Goal: Information Seeking & Learning: Understand process/instructions

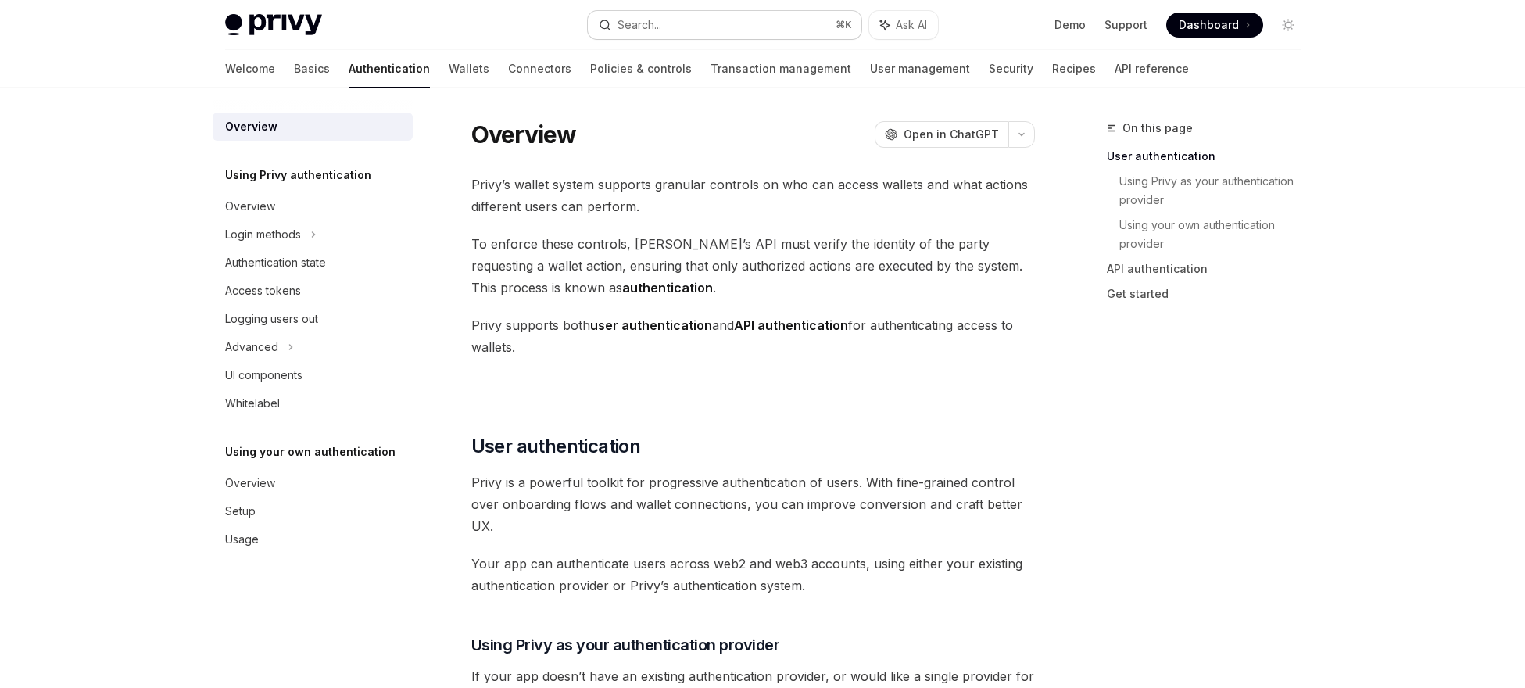
click at [760, 18] on button "Search... ⌘ K" at bounding box center [725, 25] width 274 height 28
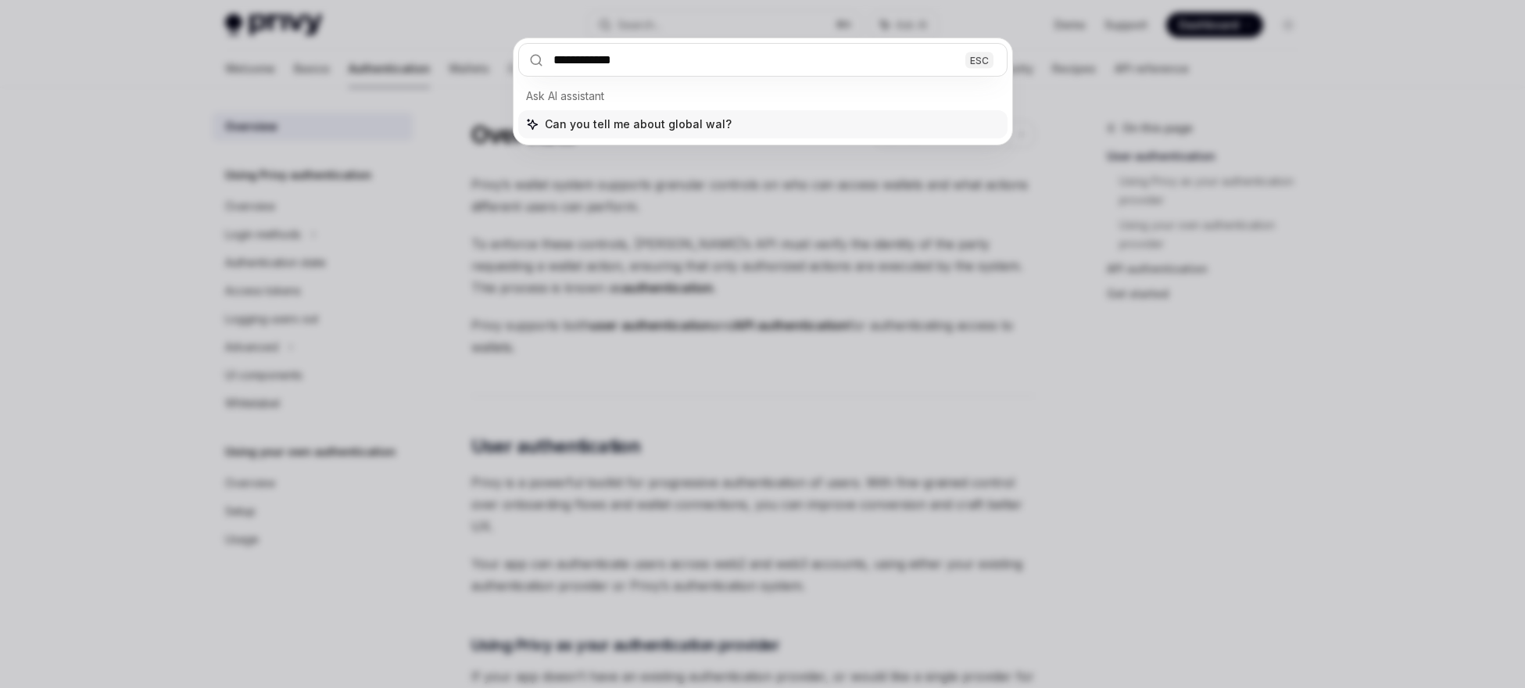
type input "**********"
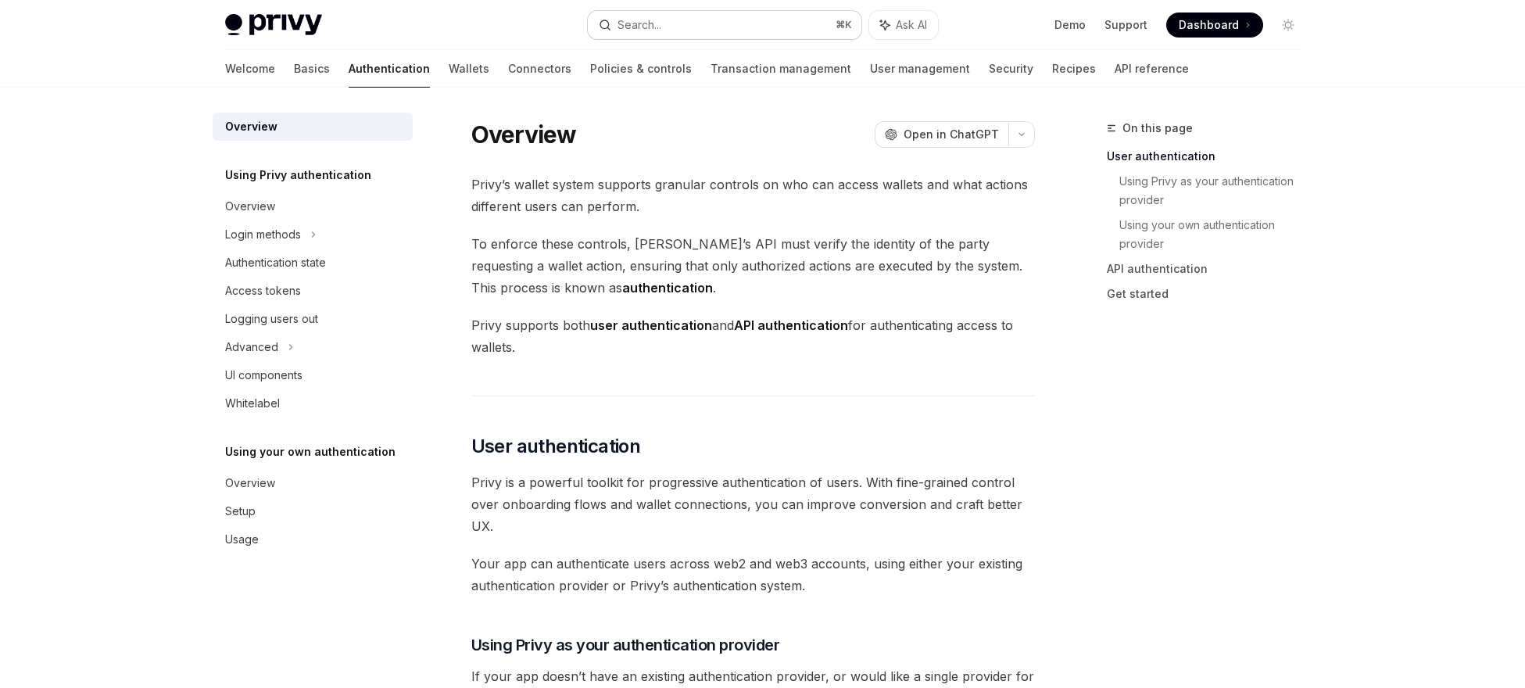
click at [668, 21] on button "Search... ⌘ K" at bounding box center [725, 25] width 274 height 28
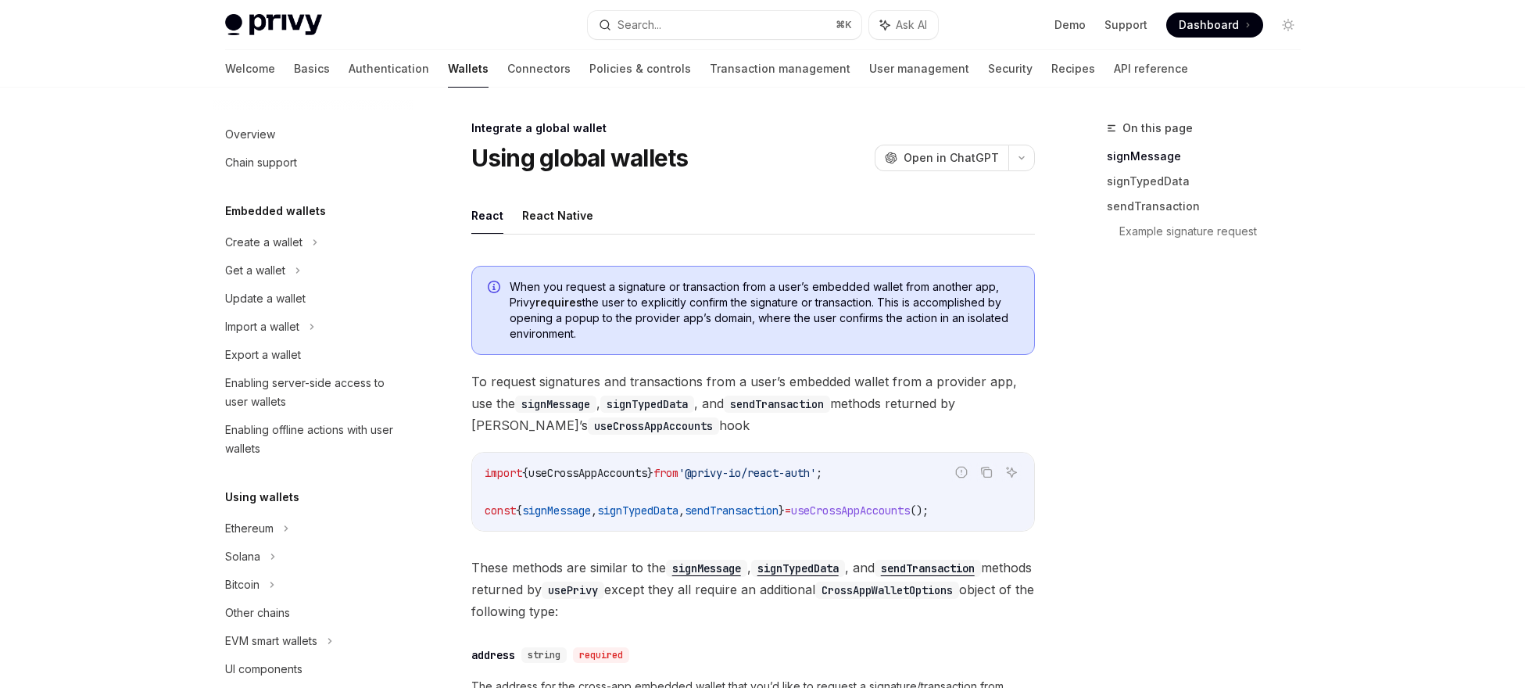
scroll to position [852, 0]
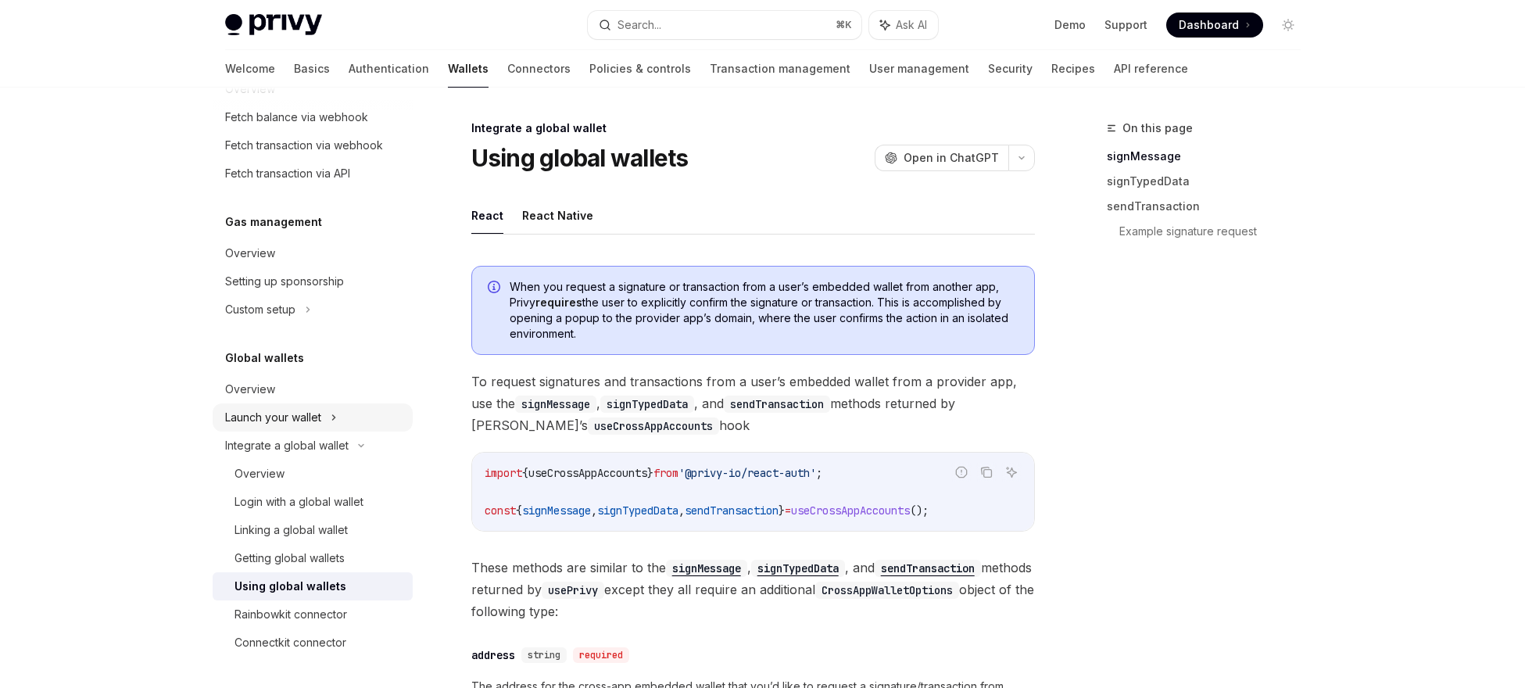
click at [320, 426] on div "Launch your wallet" at bounding box center [273, 417] width 96 height 19
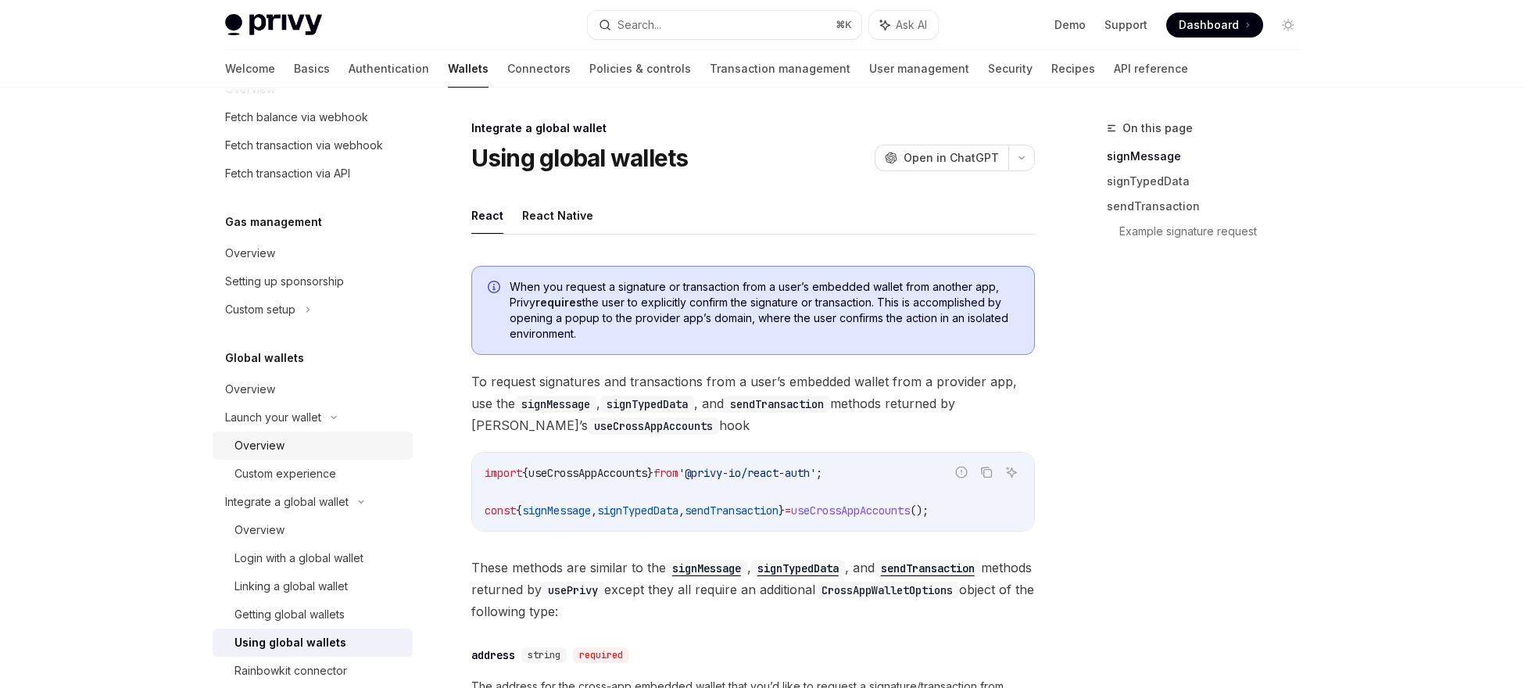
click at [316, 443] on div "Overview" at bounding box center [318, 445] width 169 height 19
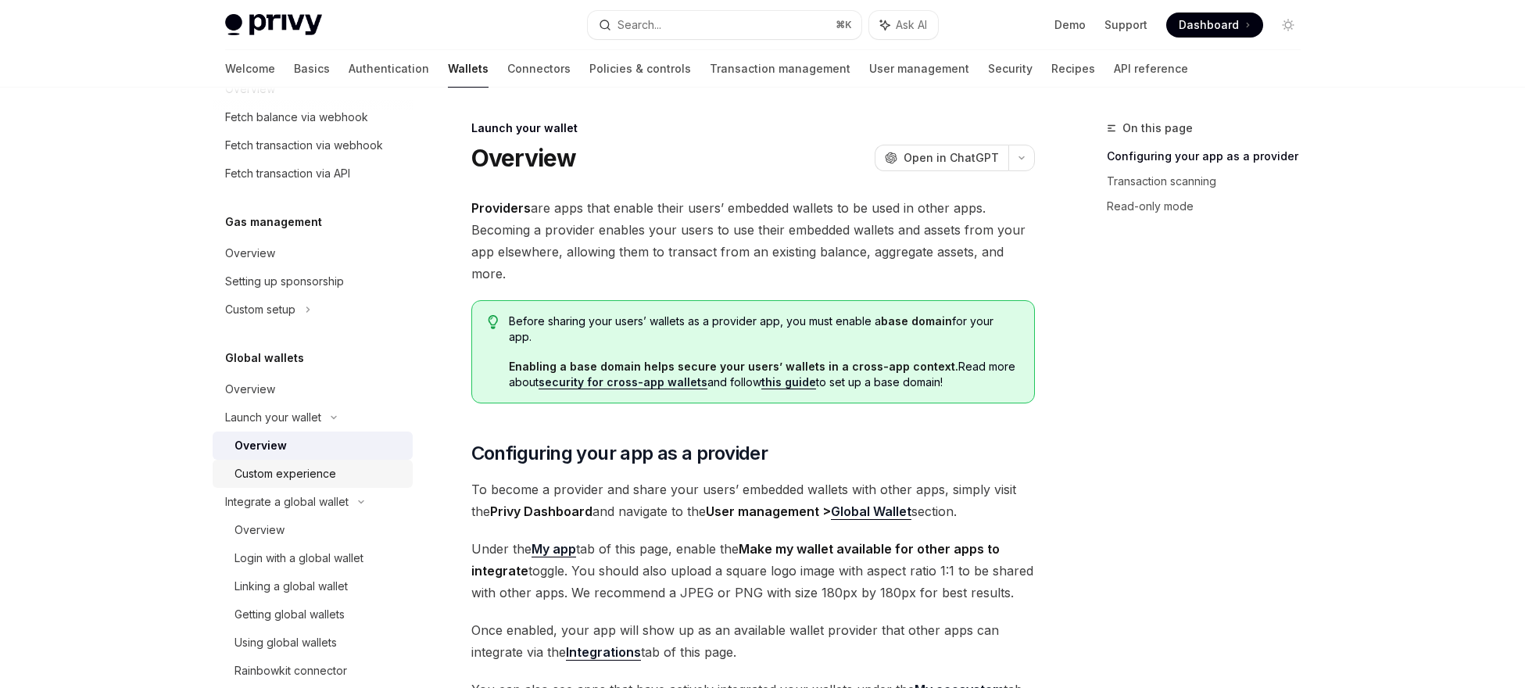
click at [316, 470] on div "Custom experience" at bounding box center [285, 473] width 102 height 19
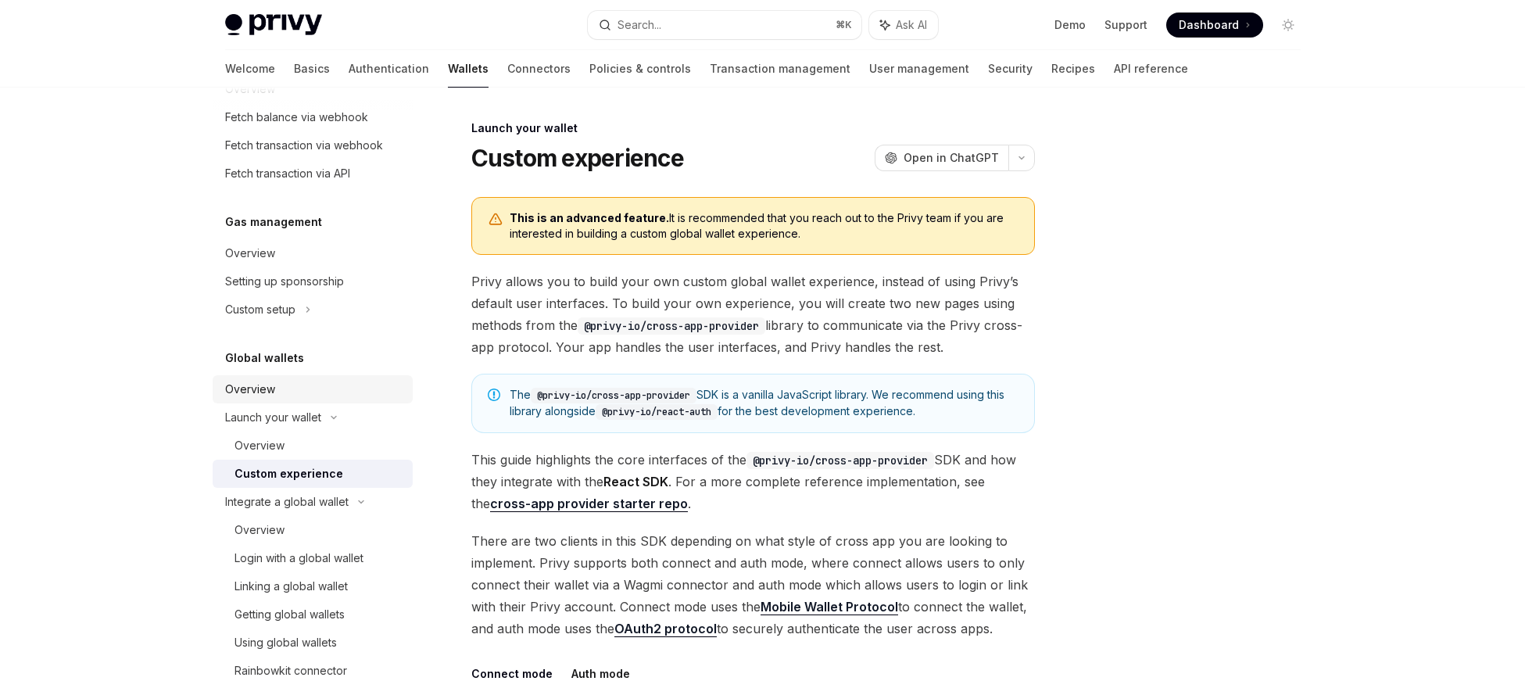
click at [255, 387] on div "Overview" at bounding box center [250, 389] width 50 height 19
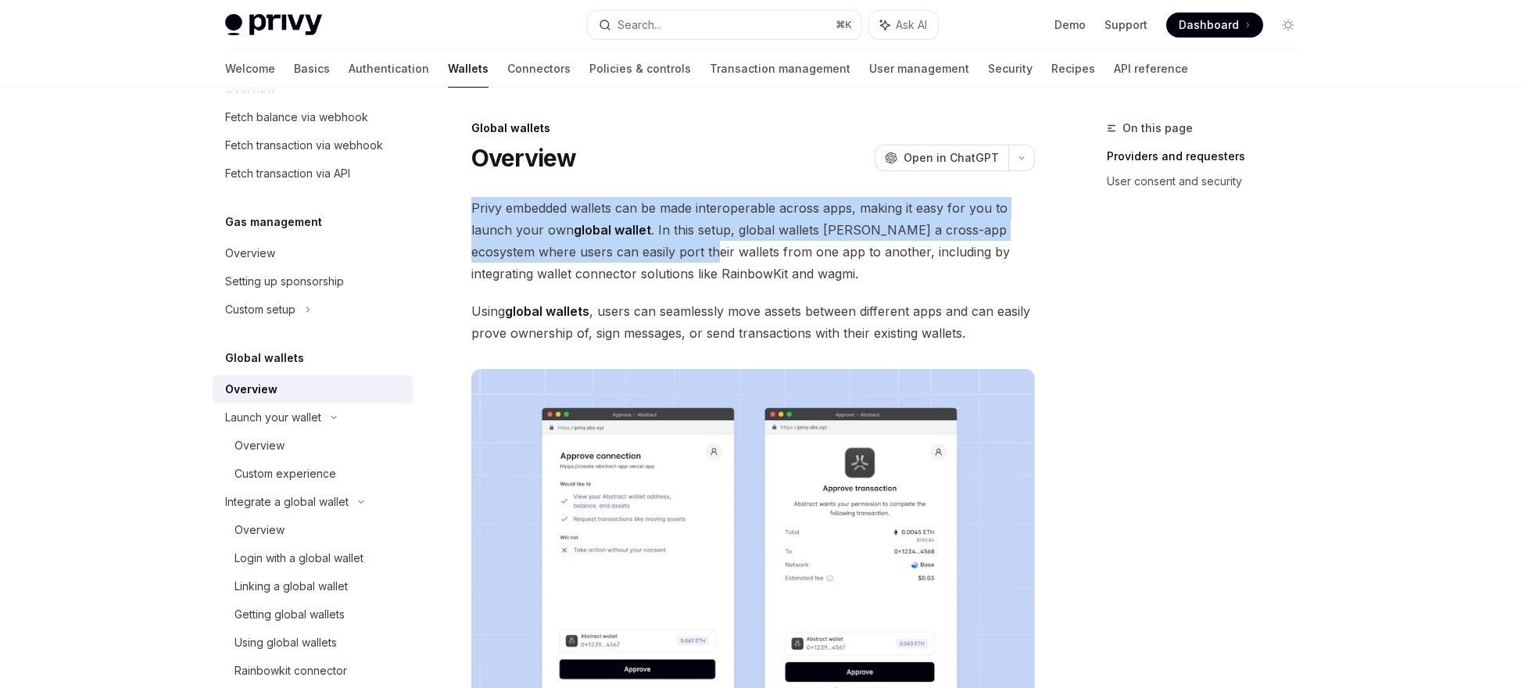
drag, startPoint x: 463, startPoint y: 205, endPoint x: 688, endPoint y: 245, distance: 228.6
click at [688, 245] on span "Privy embedded wallets can be made interoperable across apps, making it easy fo…" at bounding box center [752, 241] width 563 height 88
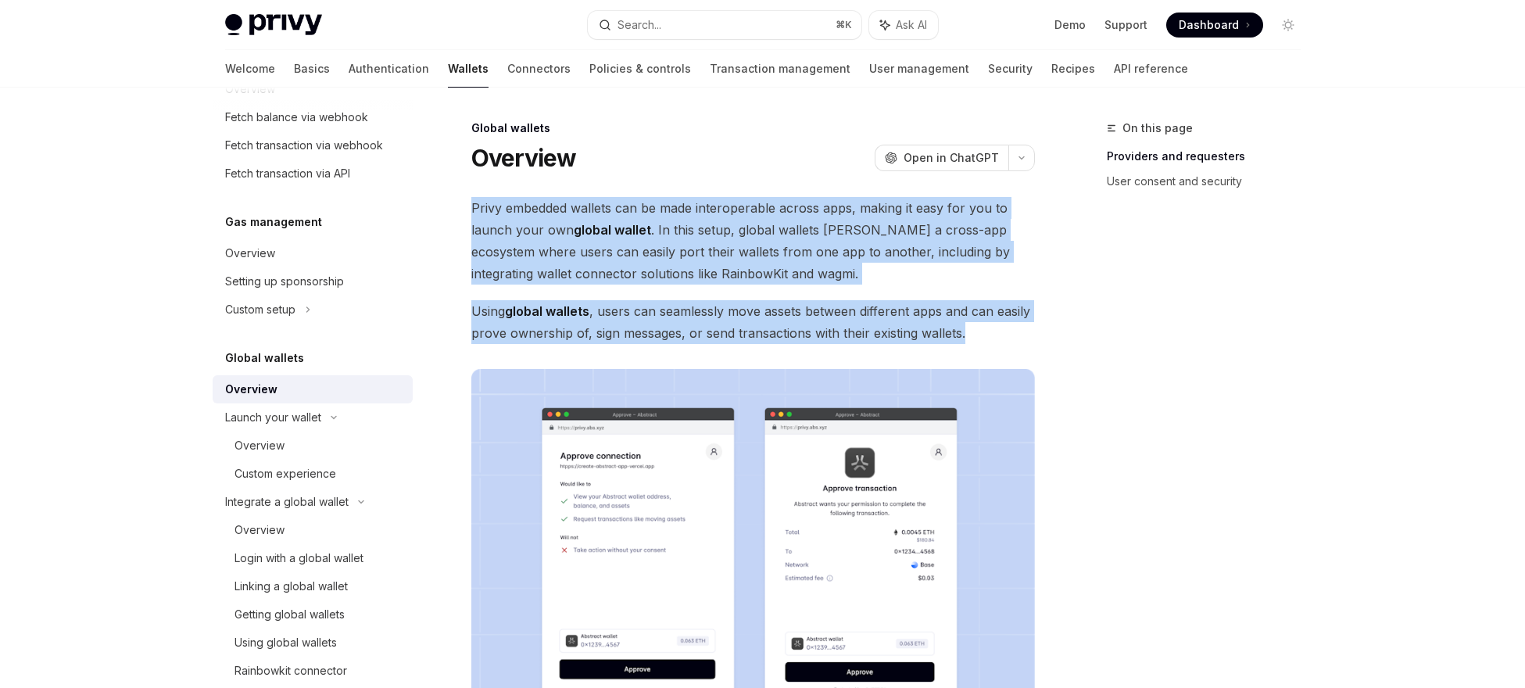
drag, startPoint x: 985, startPoint y: 335, endPoint x: 467, endPoint y: 211, distance: 532.1
copy div "Privy embedded wallets can be made interoperable across apps, making it easy fo…"
click at [499, 224] on span "Privy embedded wallets can be made interoperable across apps, making it easy fo…" at bounding box center [752, 241] width 563 height 88
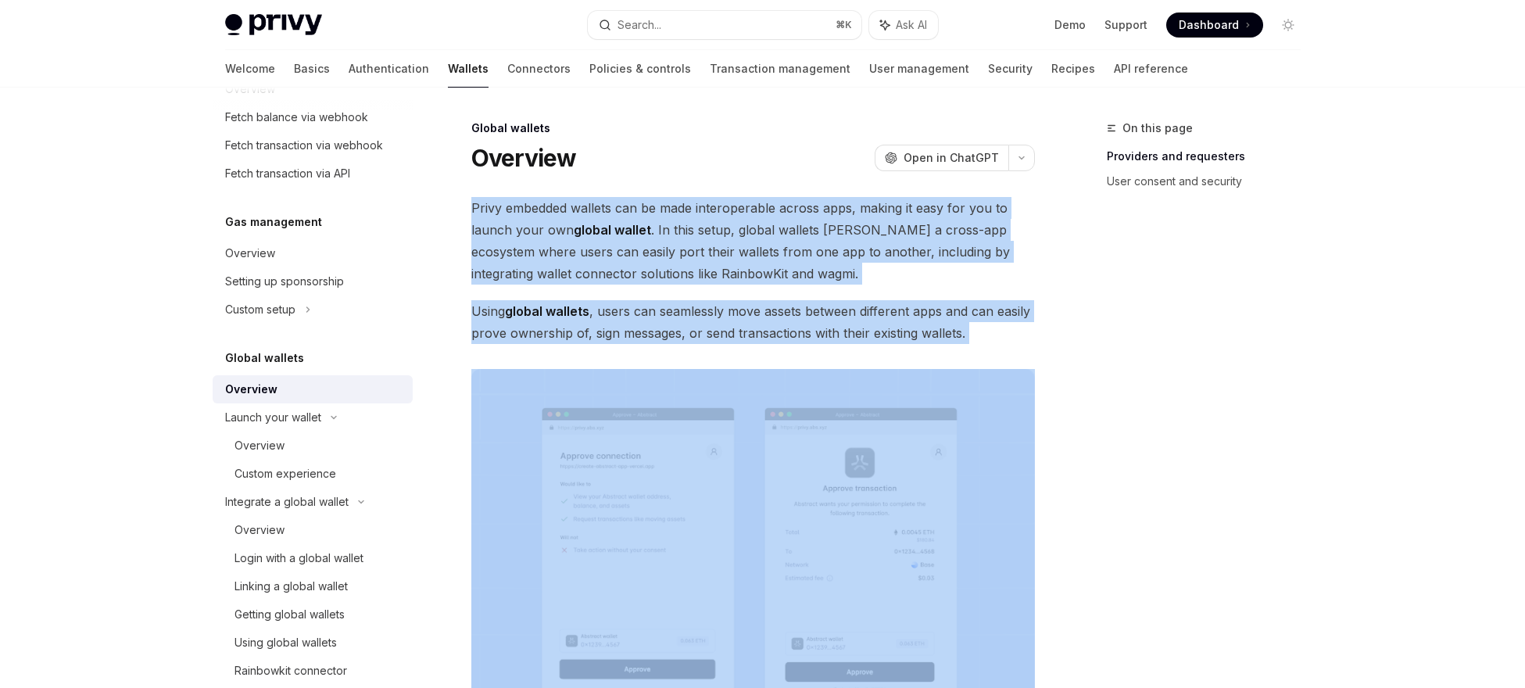
drag, startPoint x: 469, startPoint y: 206, endPoint x: 962, endPoint y: 344, distance: 511.9
copy div "Privy embedded wallets can be made interoperable across apps, making it easy fo…"
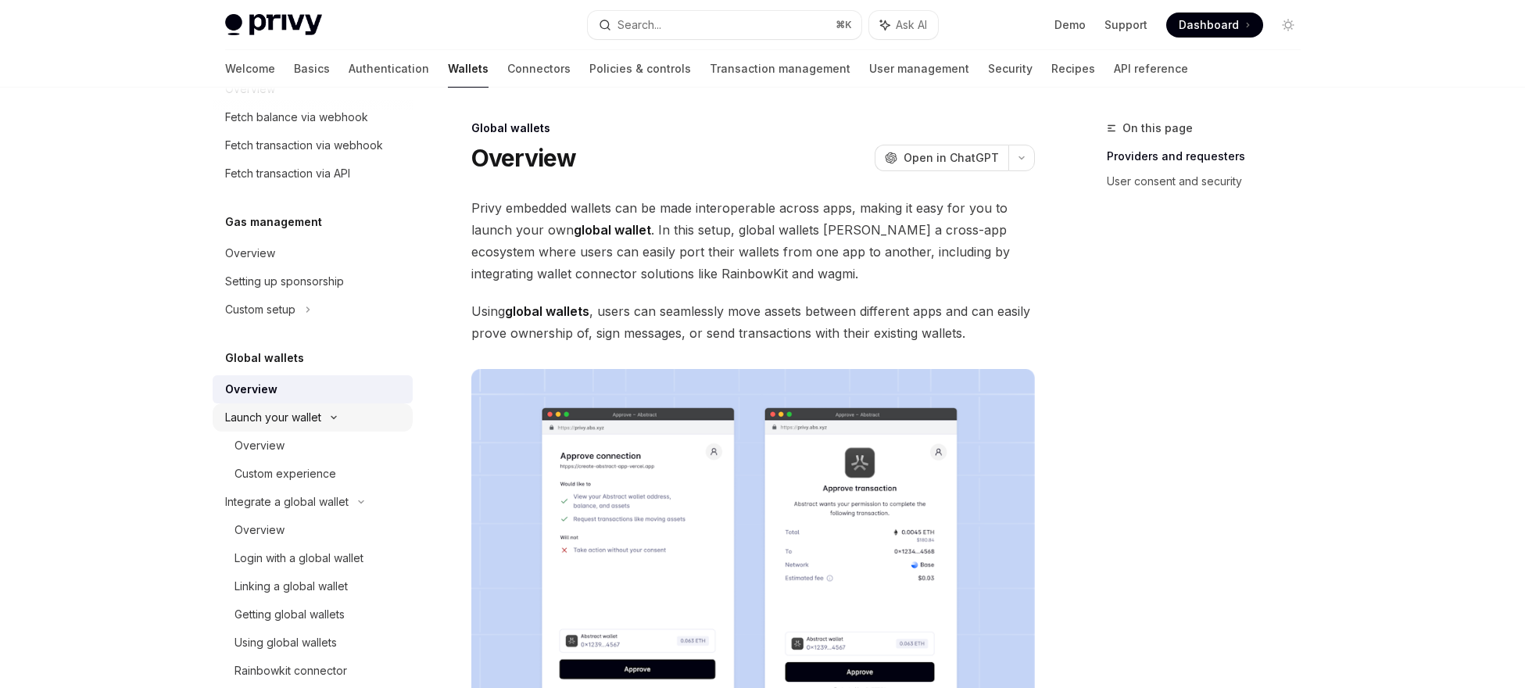
click at [285, 421] on div "Launch your wallet" at bounding box center [273, 417] width 96 height 19
click at [285, 427] on div "Launch your wallet" at bounding box center [313, 417] width 200 height 28
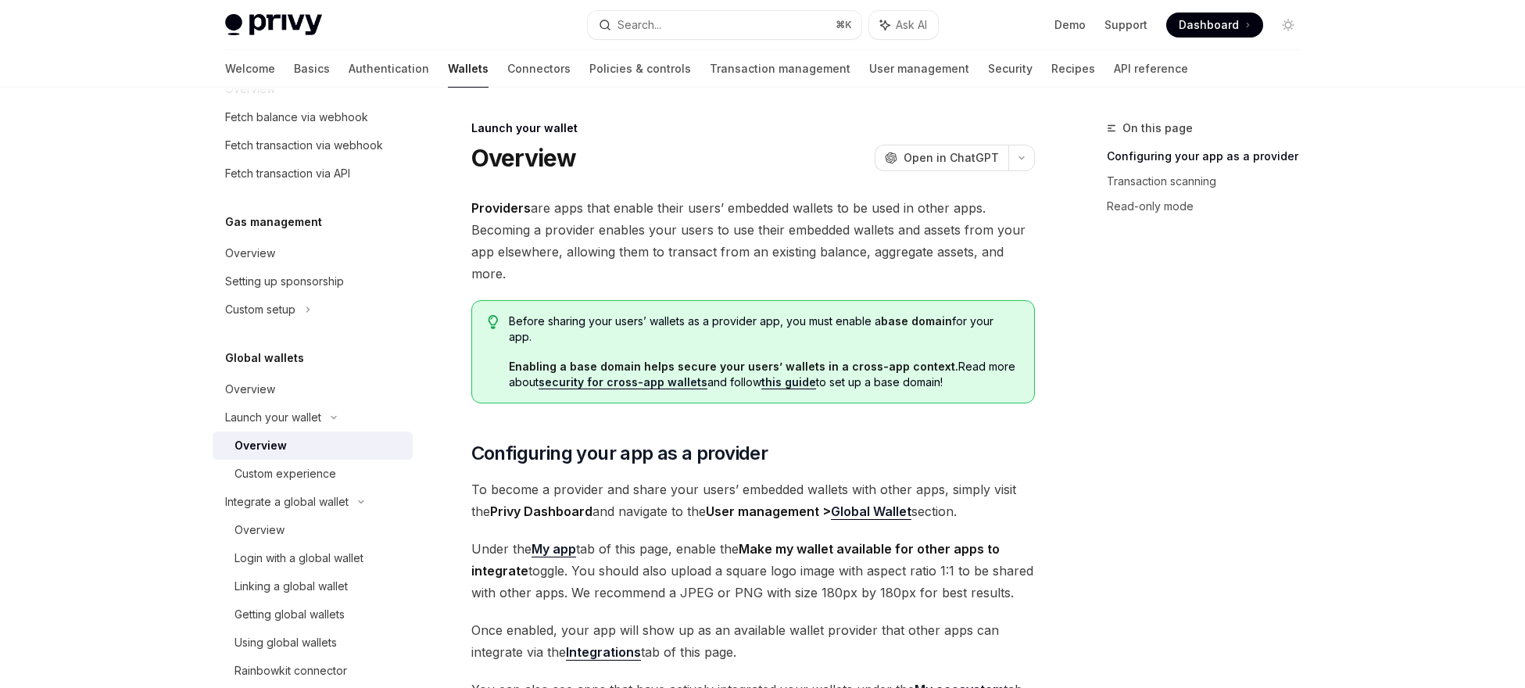
click at [284, 445] on div "Overview" at bounding box center [260, 445] width 52 height 19
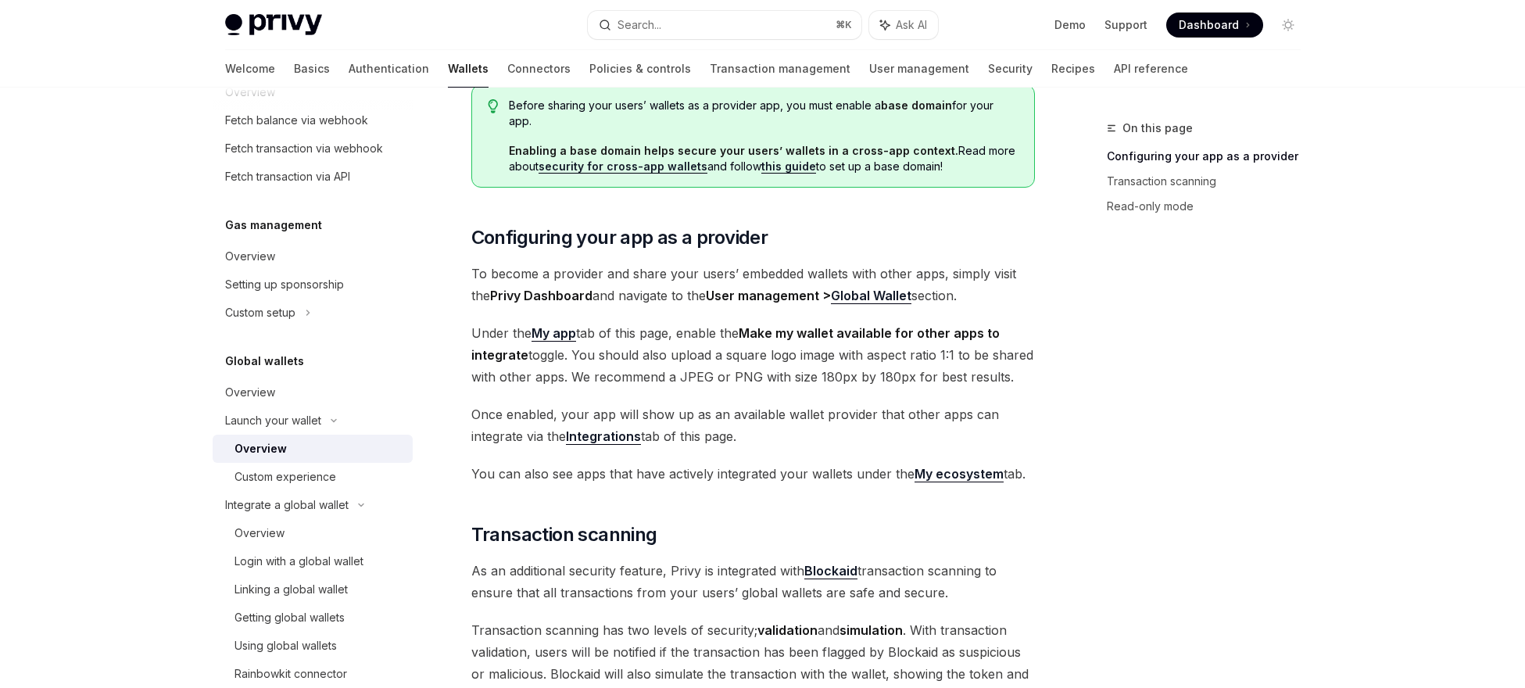
scroll to position [213, 0]
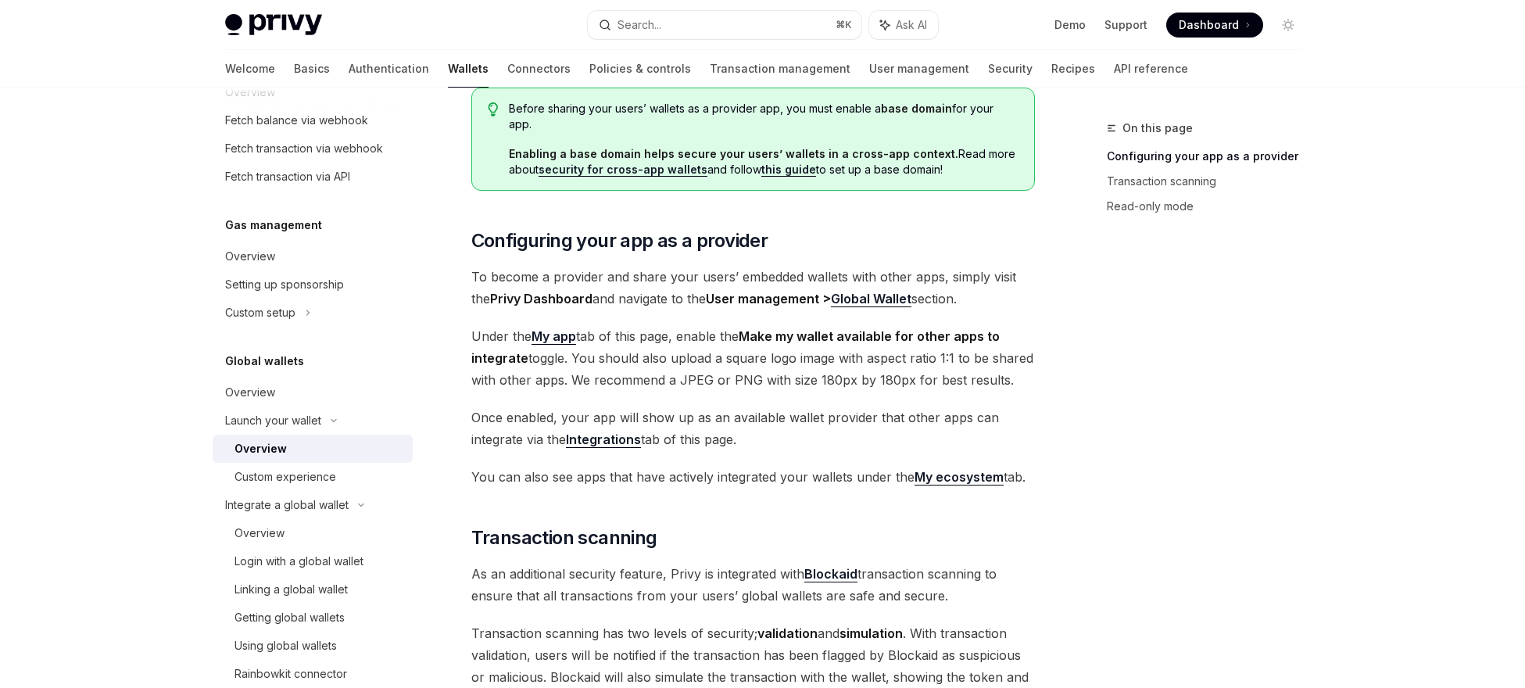
drag, startPoint x: 466, startPoint y: 259, endPoint x: 1056, endPoint y: 469, distance: 626.1
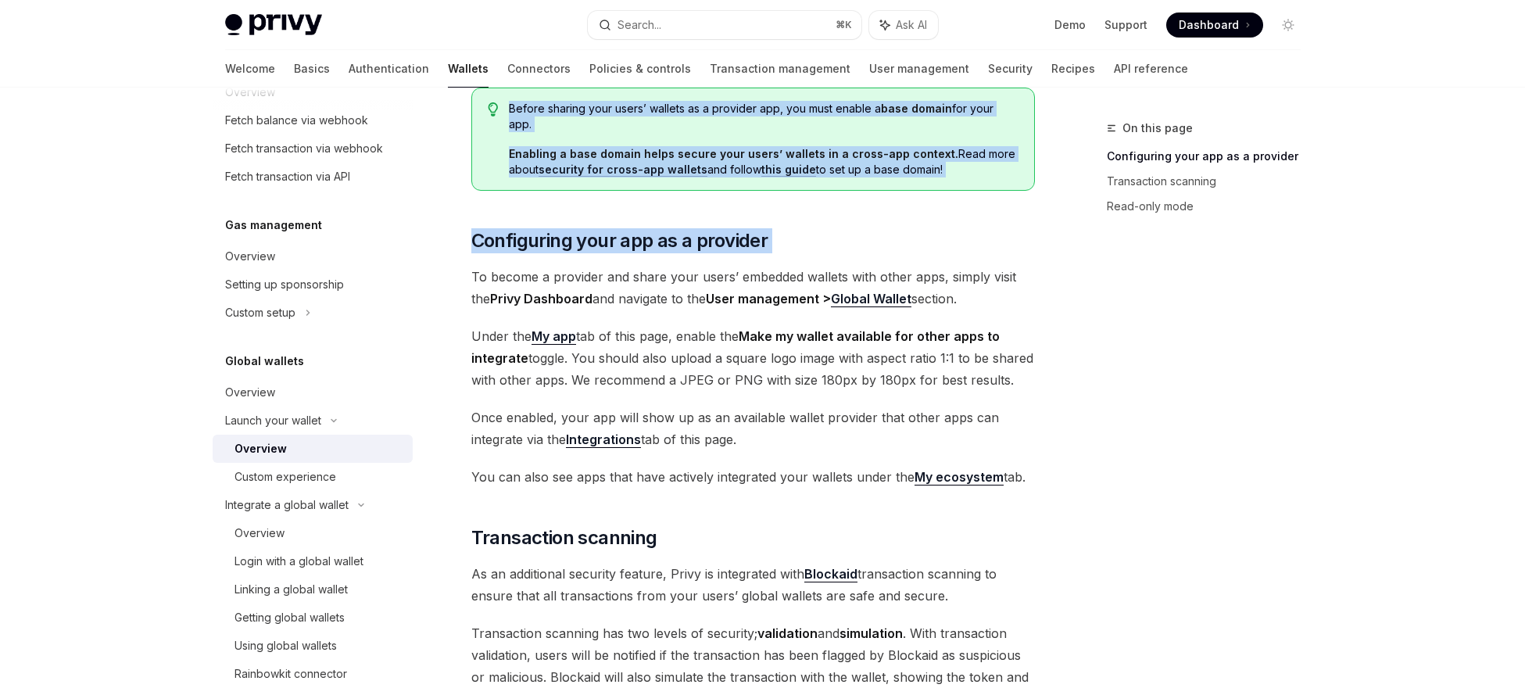
copy div "Launch your wallet Overview OpenAI Open in ChatGPT OpenAI Open in ChatGPT Provi…"
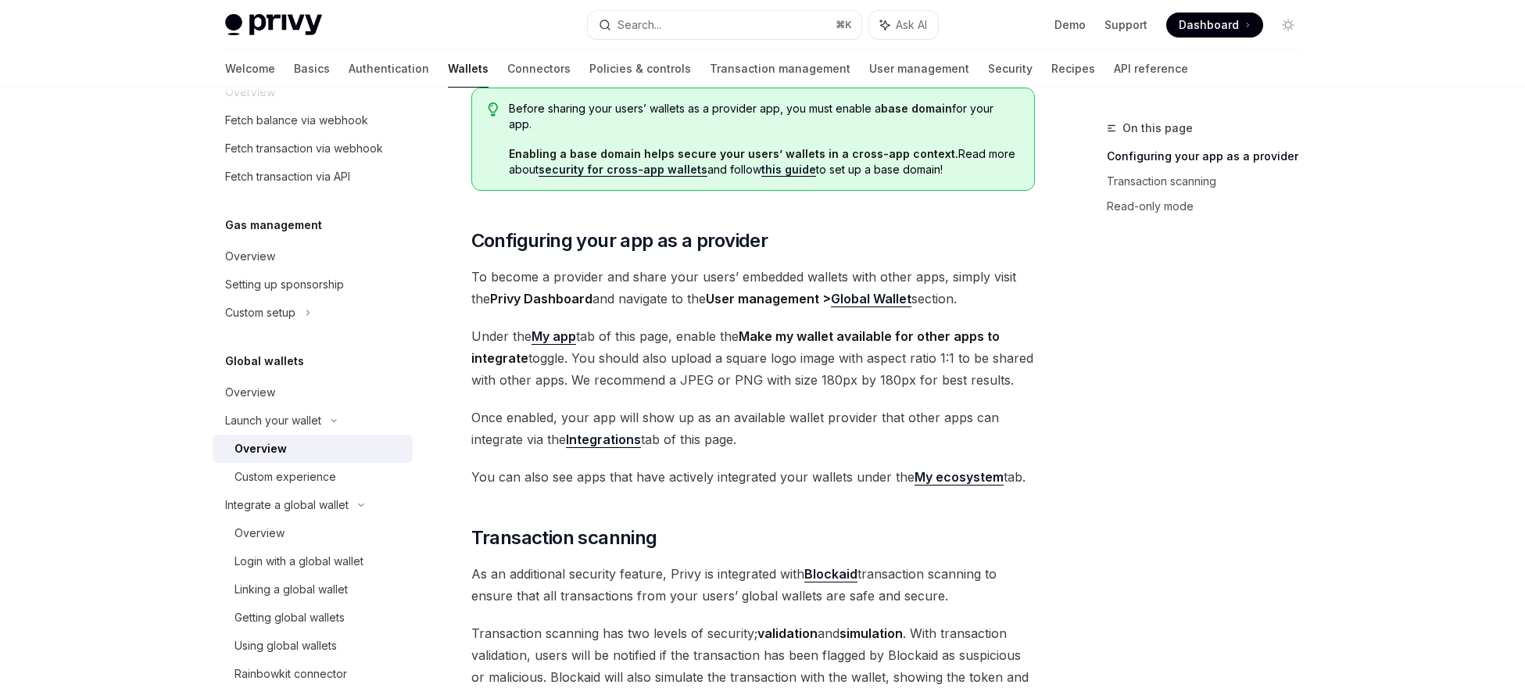
drag, startPoint x: 1031, startPoint y: 465, endPoint x: 462, endPoint y: 263, distance: 603.9
copy div "To become a provider and share your users’ embedded wallets with other apps, si…"
click at [262, 477] on div "Custom experience" at bounding box center [285, 476] width 102 height 19
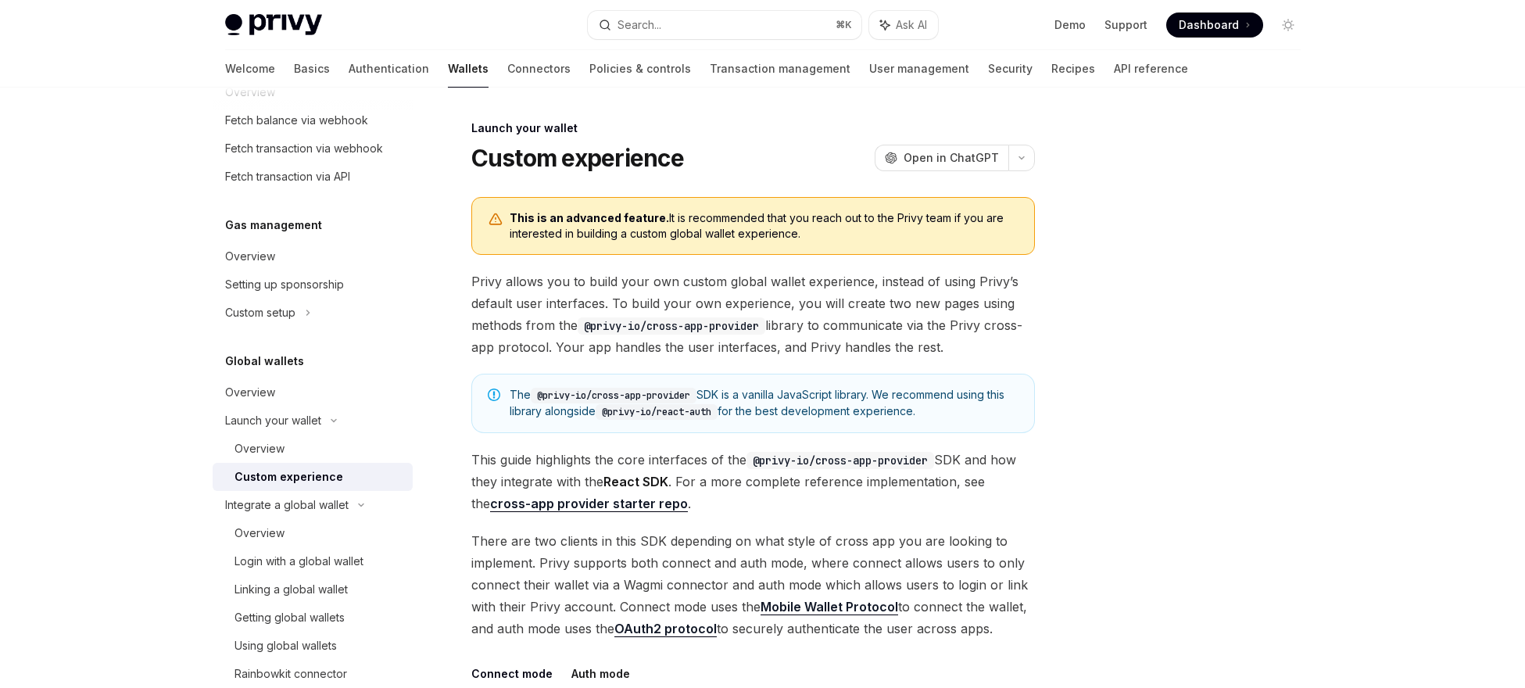
drag, startPoint x: 462, startPoint y: 281, endPoint x: 1004, endPoint y: 634, distance: 647.2
copy div "Lorem ipsumd sit am conse adip eli seddoe tempor incidi utlaboreet, dolorem al …"
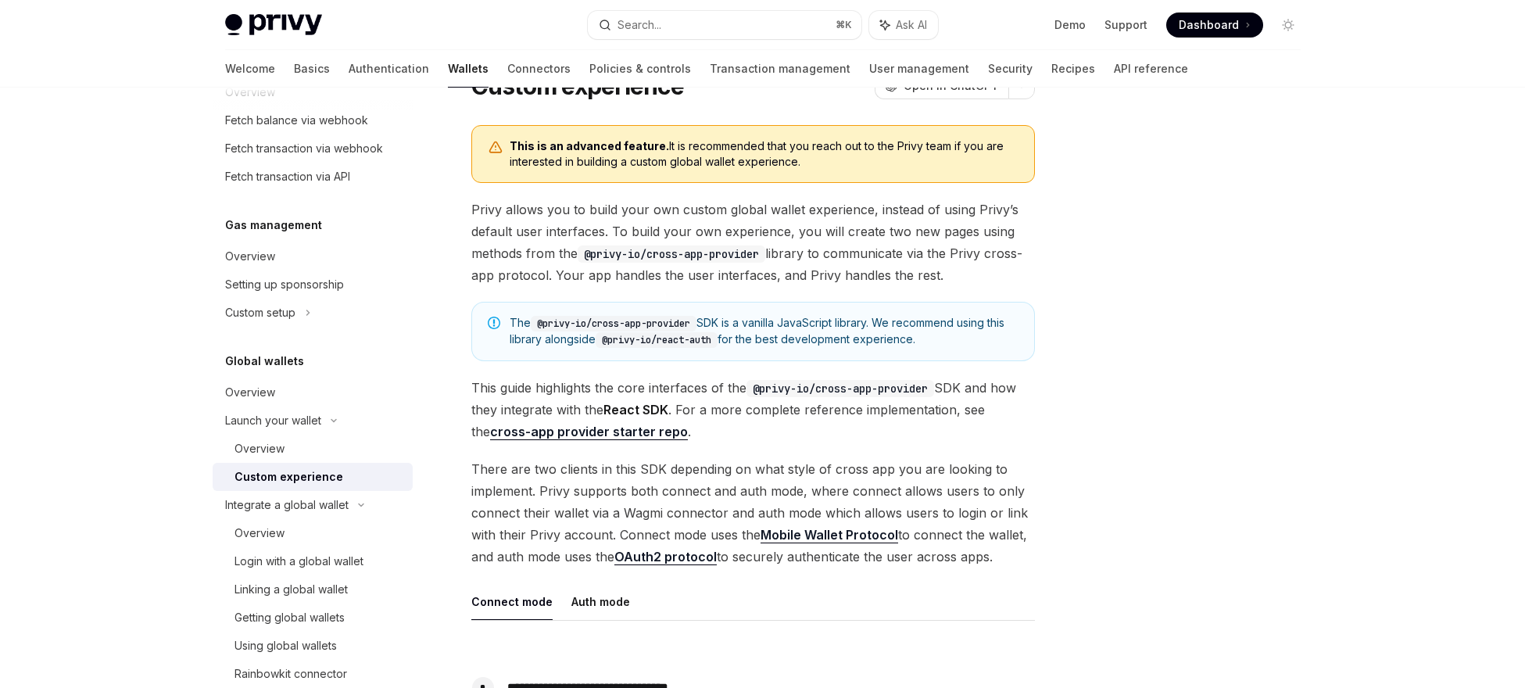
scroll to position [88, 0]
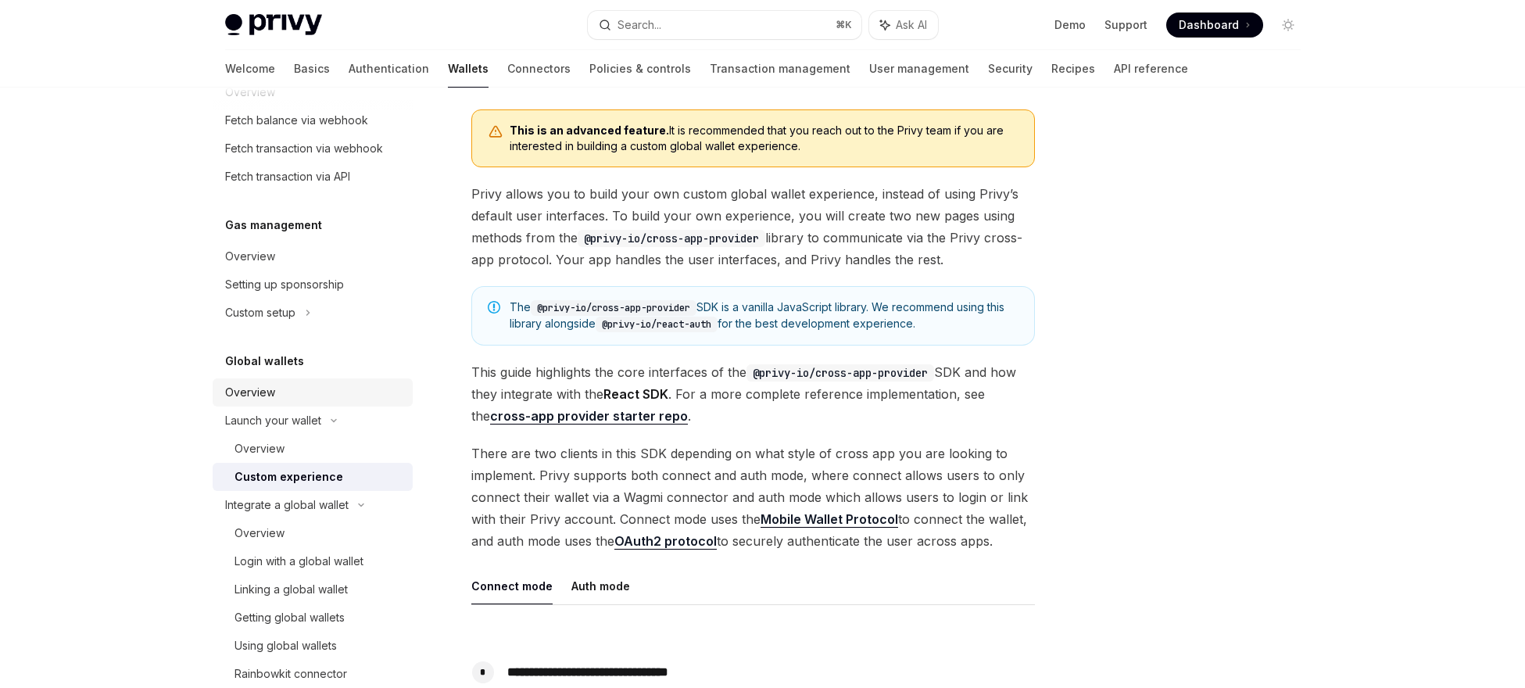
click at [315, 402] on link "Overview" at bounding box center [313, 392] width 200 height 28
type textarea "*"
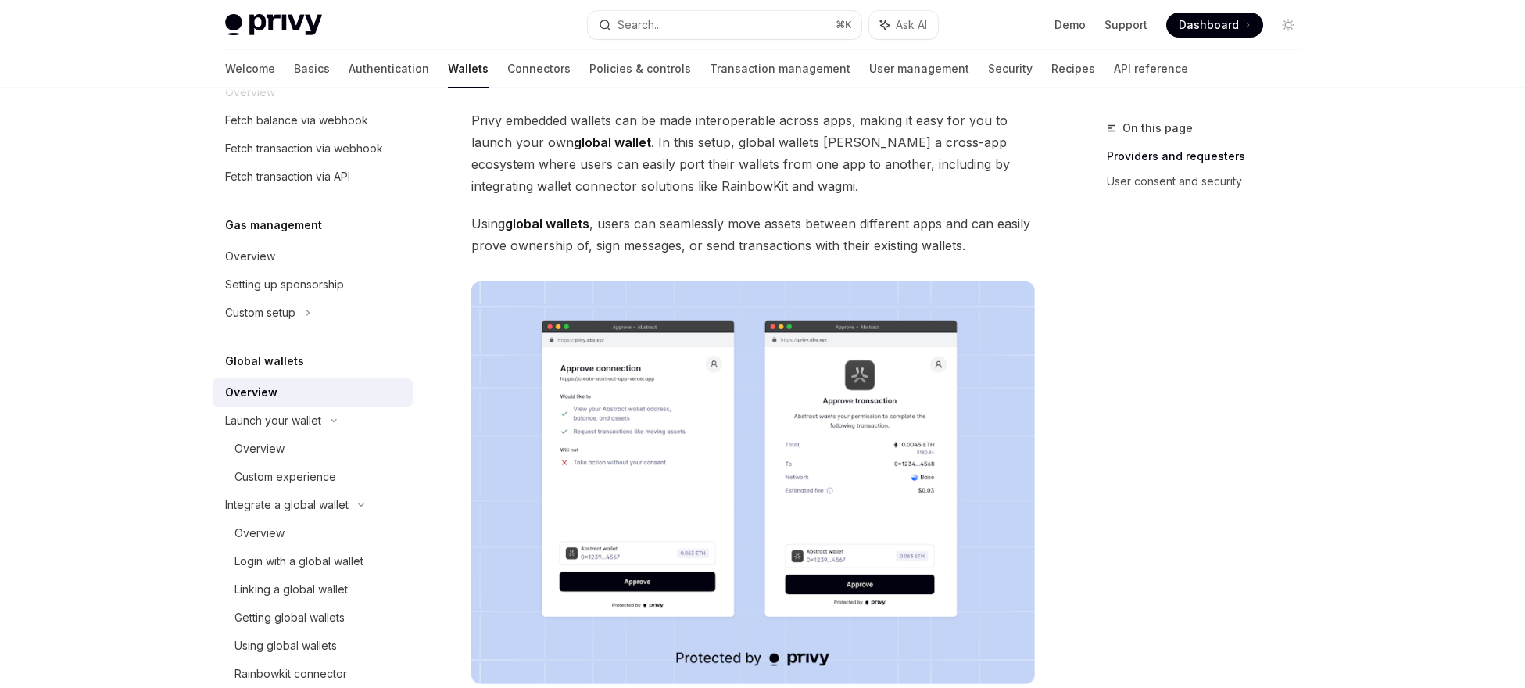
click at [942, 392] on img at bounding box center [752, 482] width 563 height 402
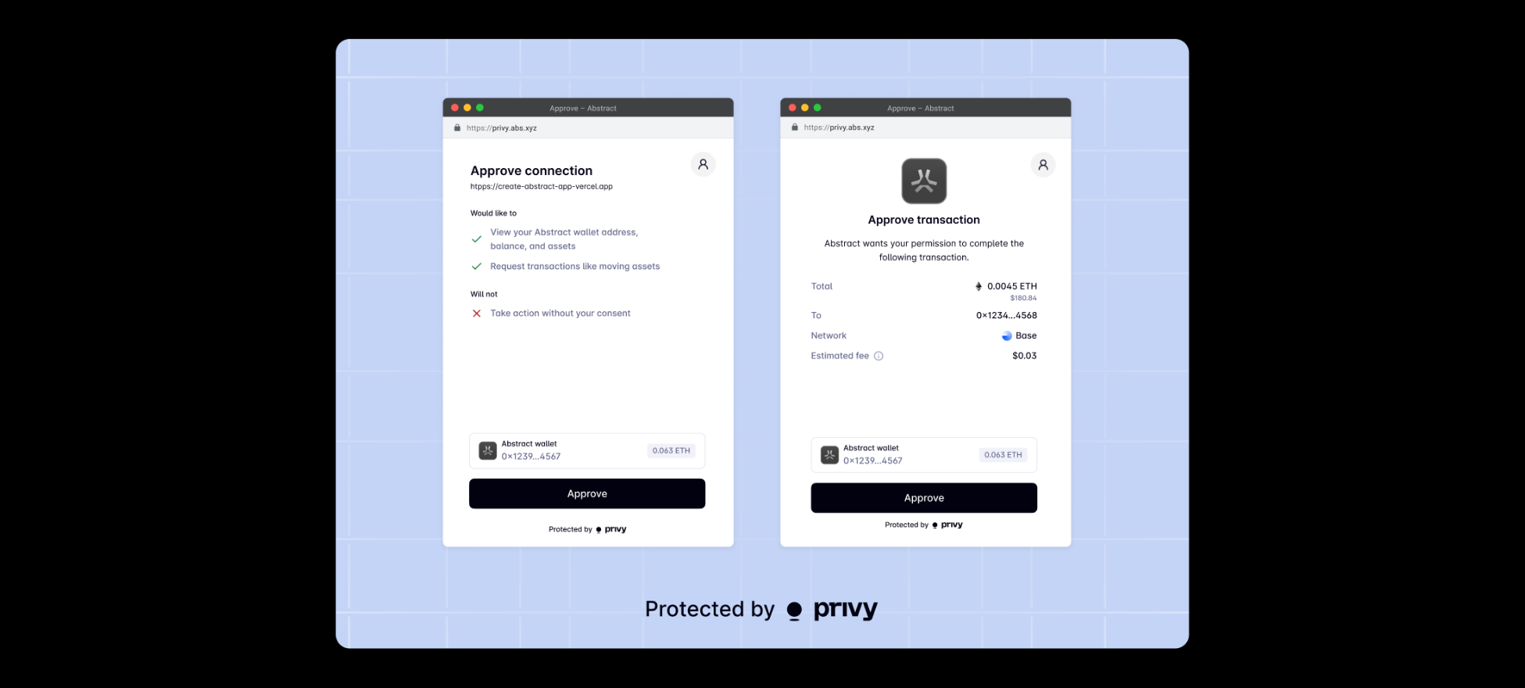
click at [1229, 405] on div at bounding box center [762, 344] width 1525 height 688
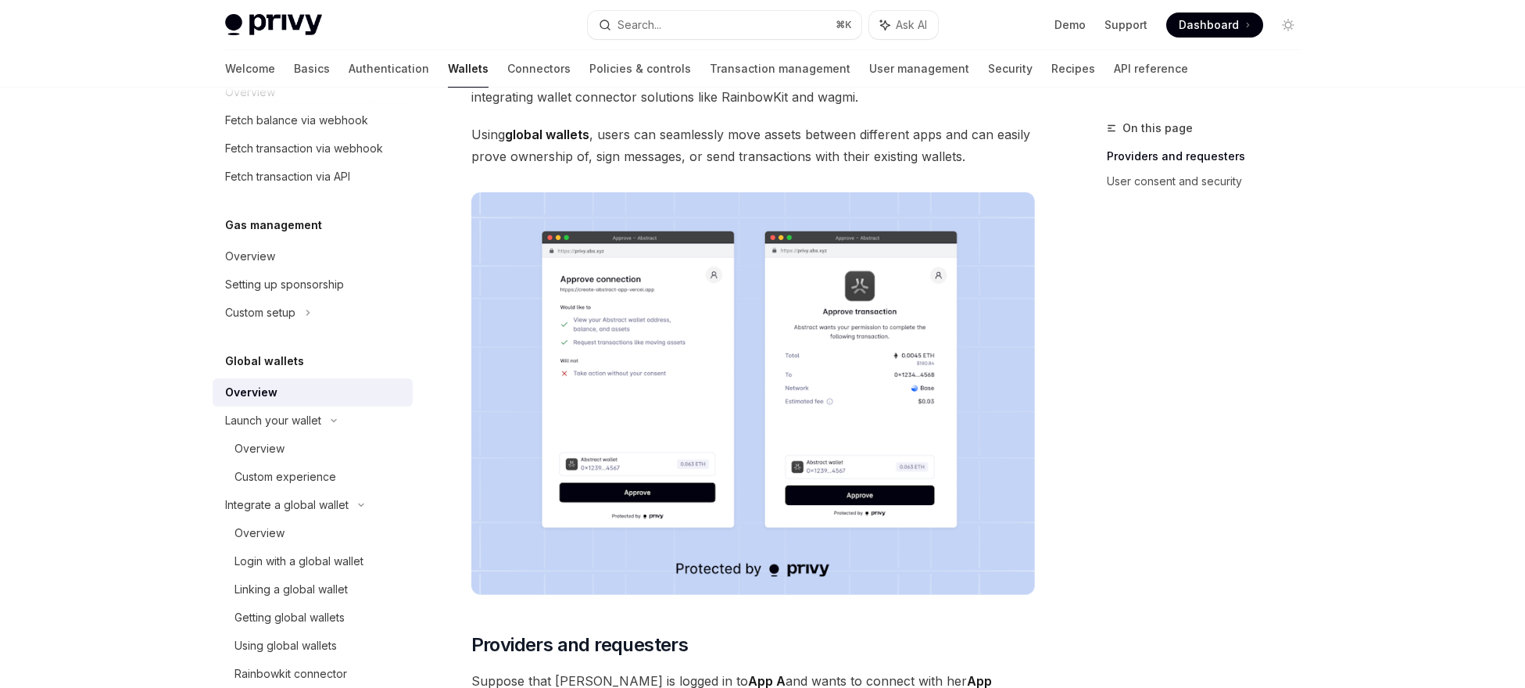
scroll to position [195, 0]
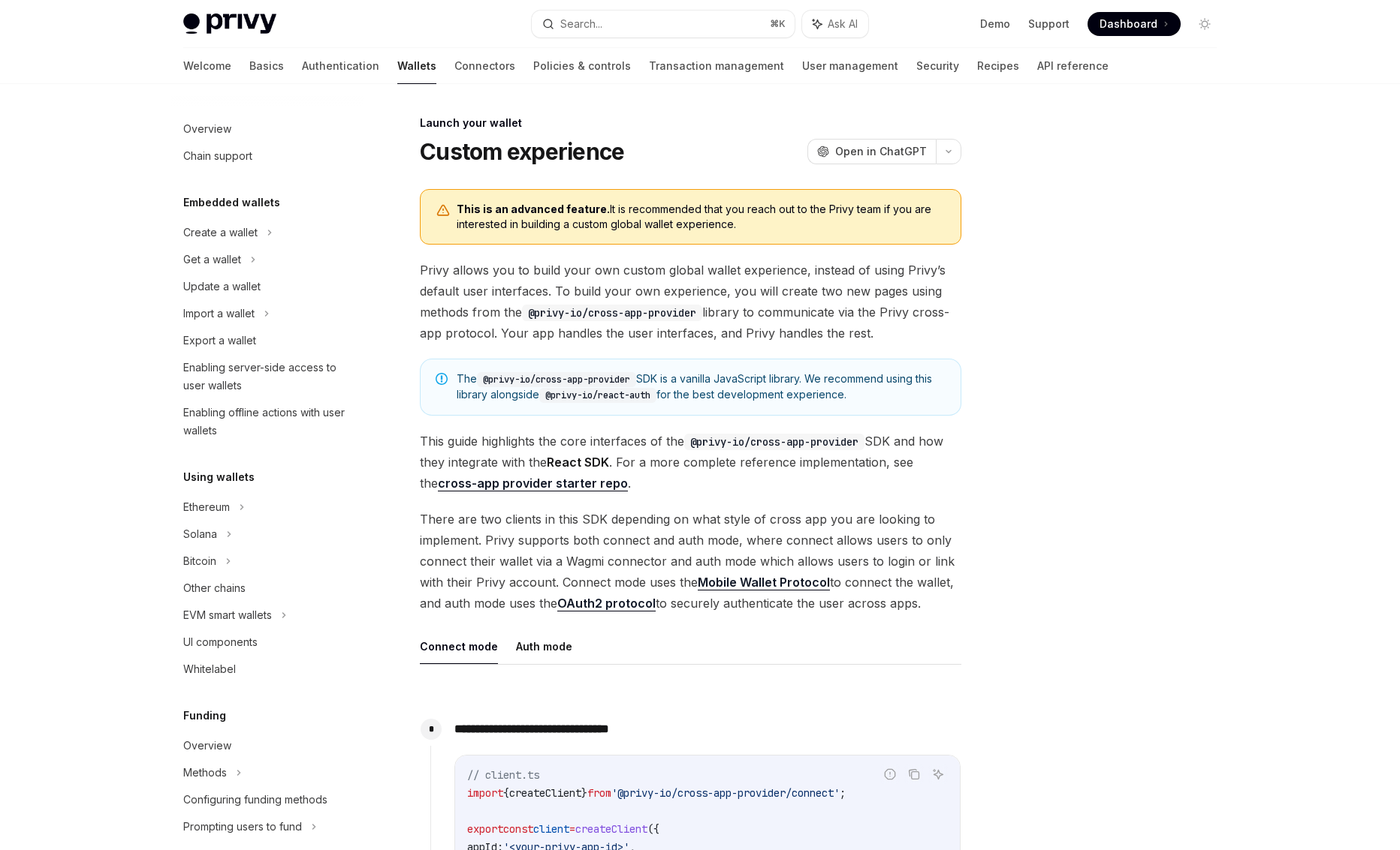
scroll to position [493, 0]
